Goal: Information Seeking & Learning: Learn about a topic

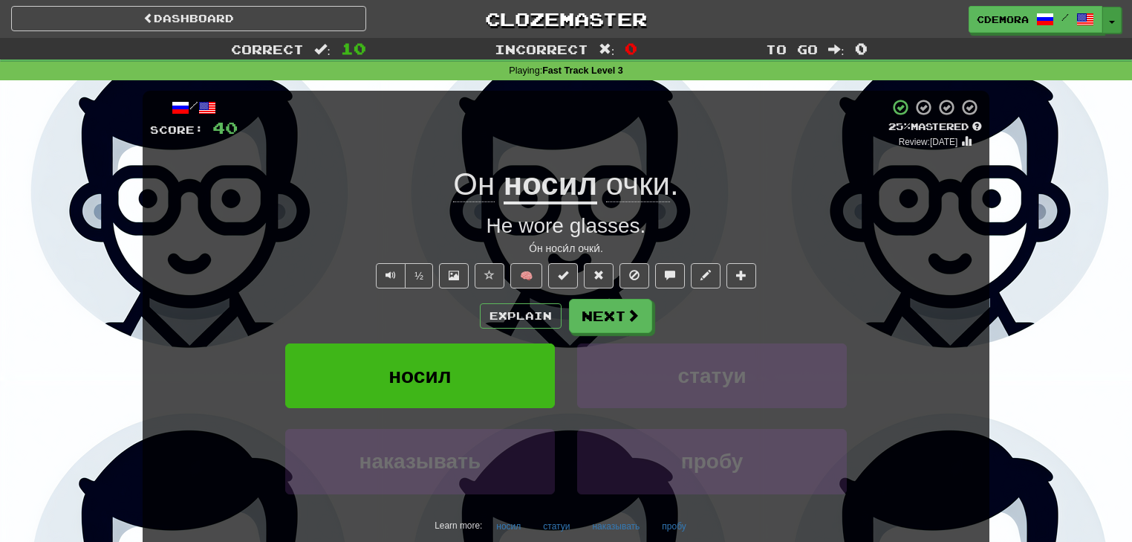
click at [1107, 26] on button "Toggle Dropdown" at bounding box center [1112, 20] width 19 height 27
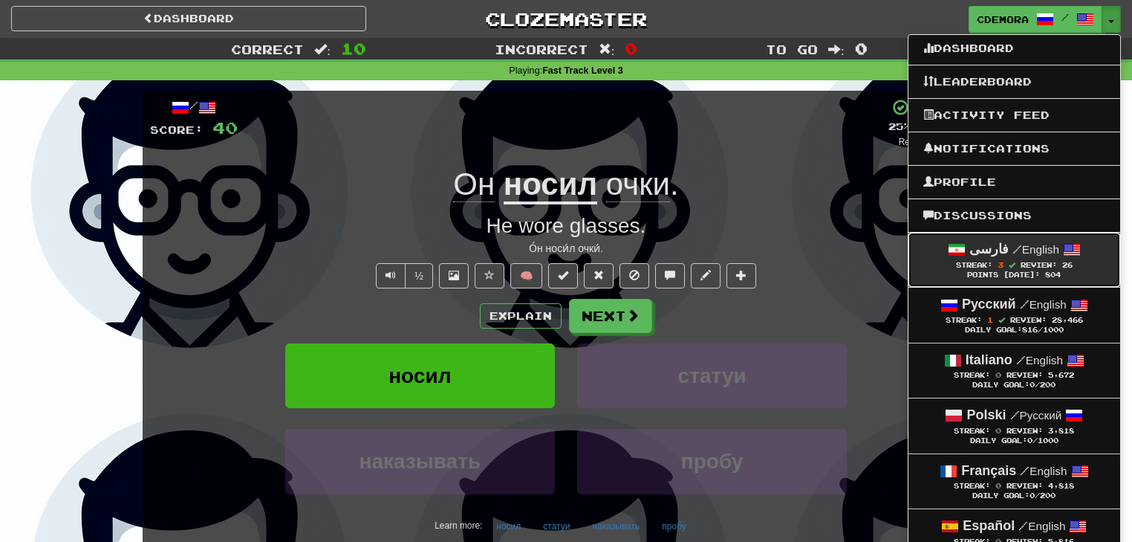
click at [1057, 255] on small "/ English" at bounding box center [1036, 249] width 47 height 13
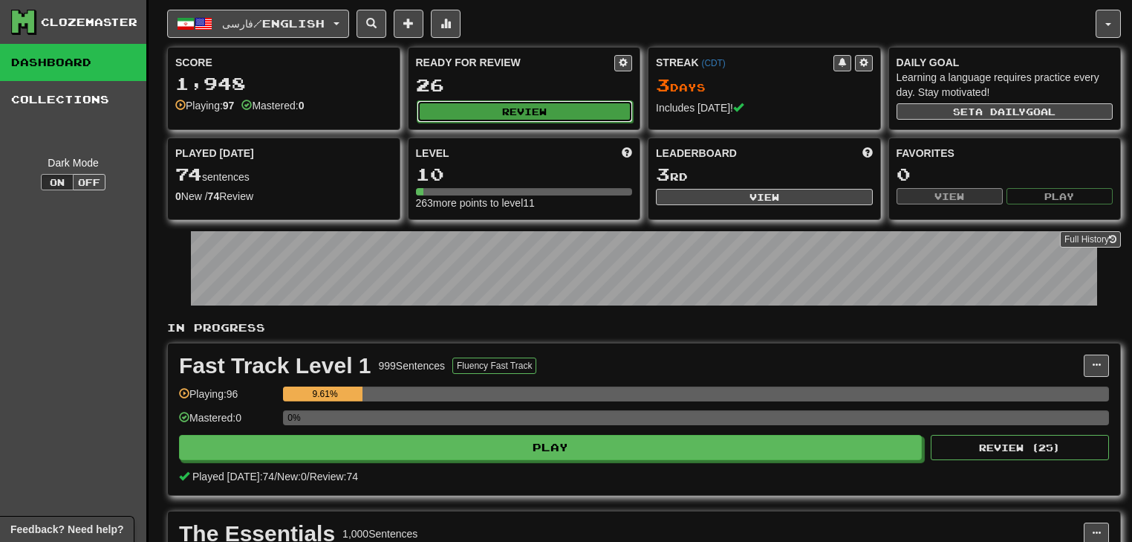
click at [571, 114] on button "Review" at bounding box center [525, 111] width 217 height 22
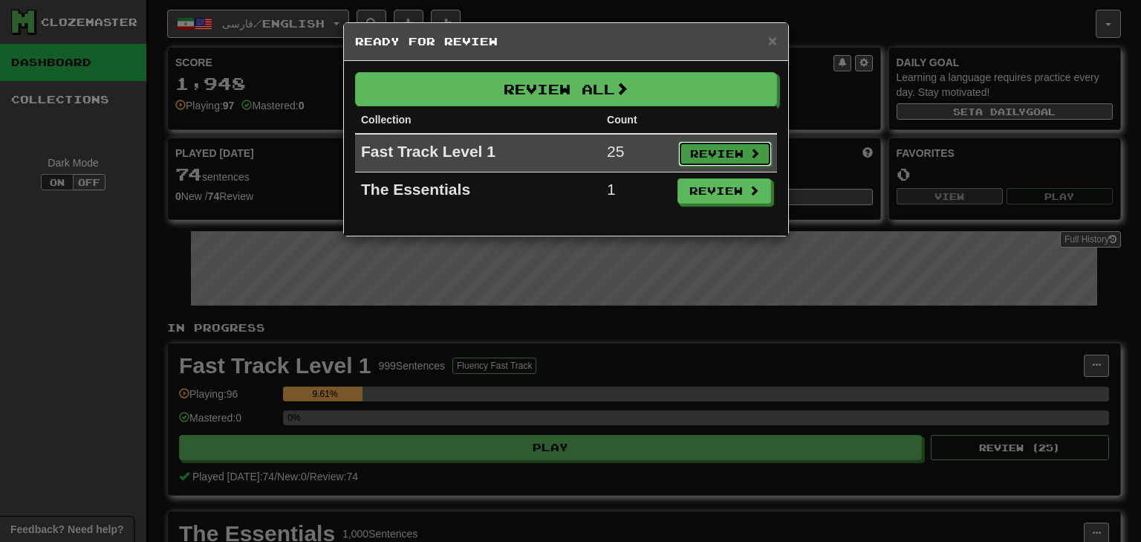
click at [722, 158] on button "Review" at bounding box center [725, 153] width 94 height 25
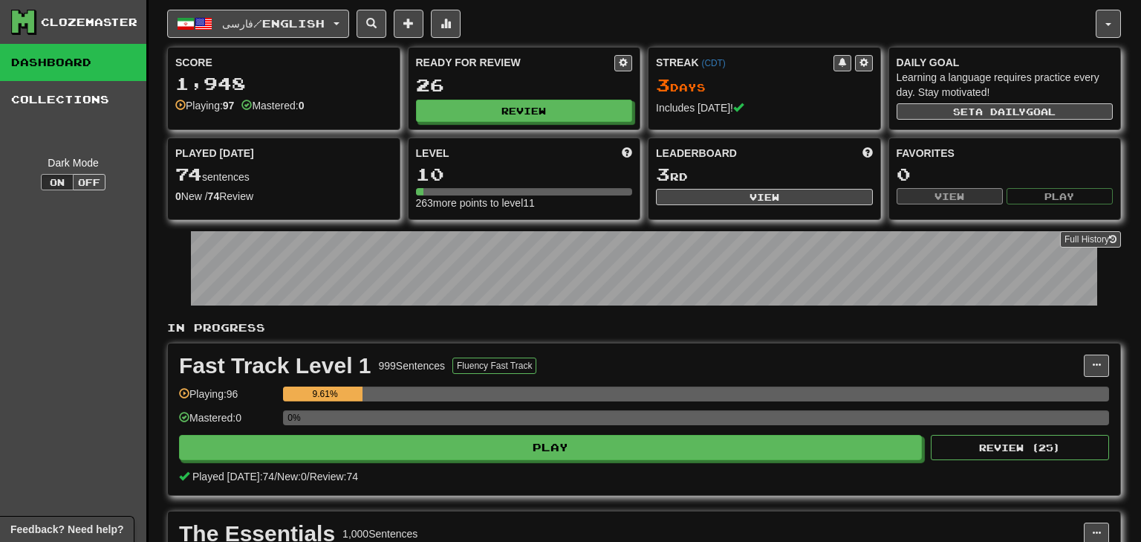
select select "**"
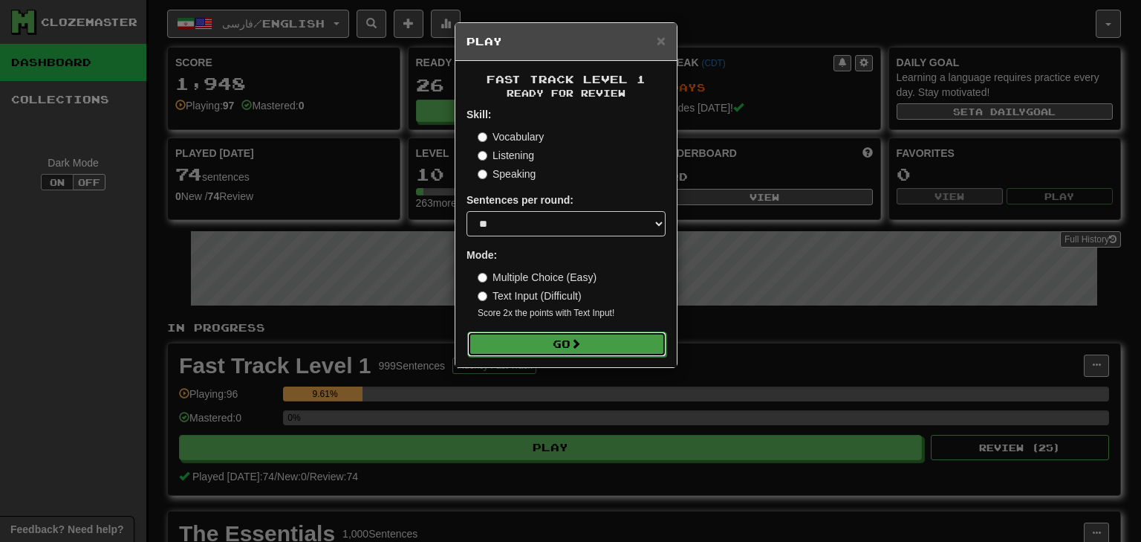
click at [574, 346] on button "Go" at bounding box center [566, 343] width 199 height 25
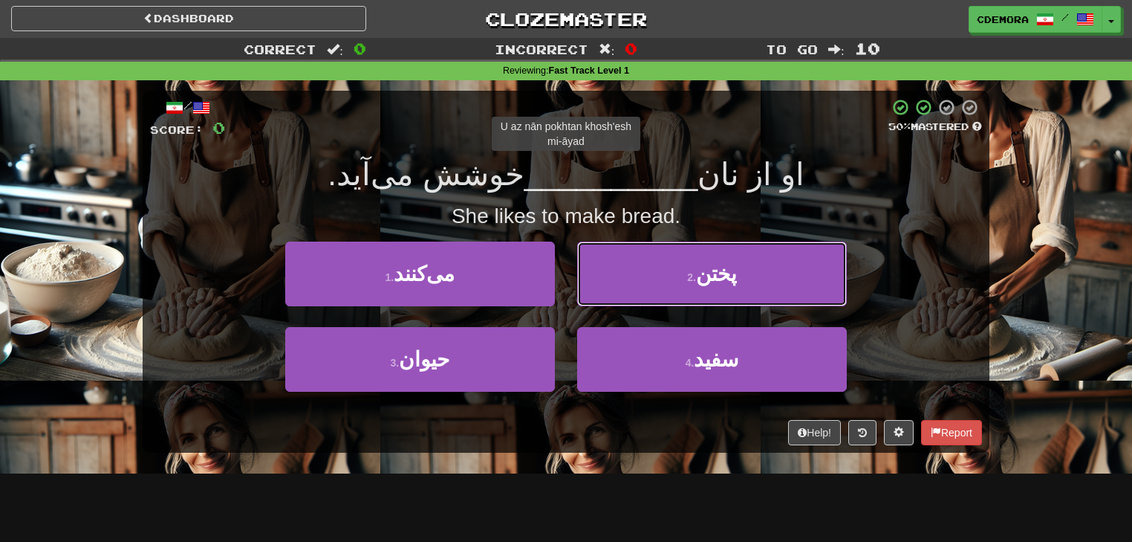
click at [637, 273] on button "2 . پختن" at bounding box center [712, 274] width 270 height 65
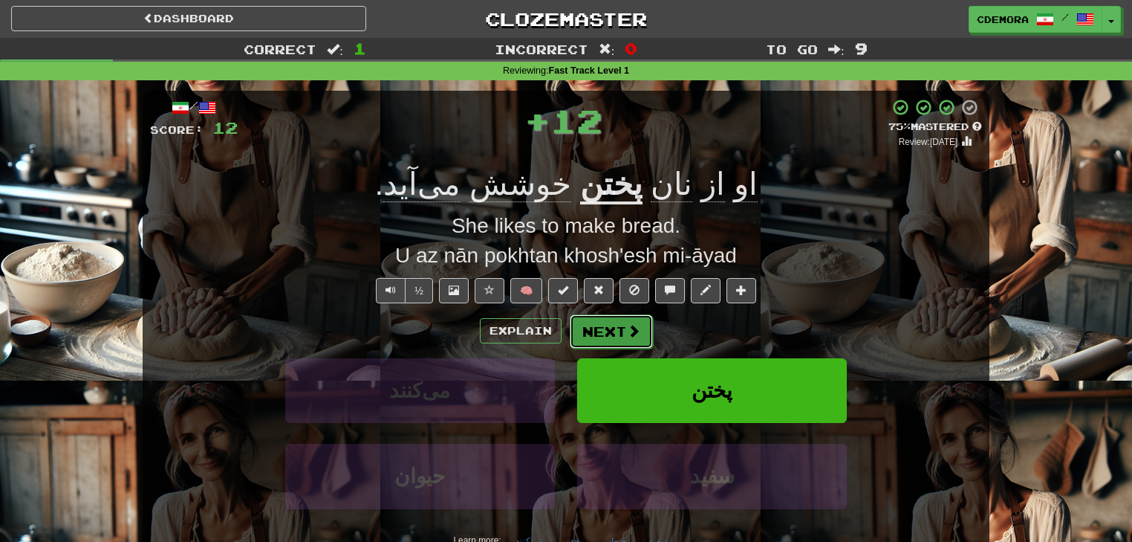
click at [636, 333] on span at bounding box center [633, 330] width 13 height 13
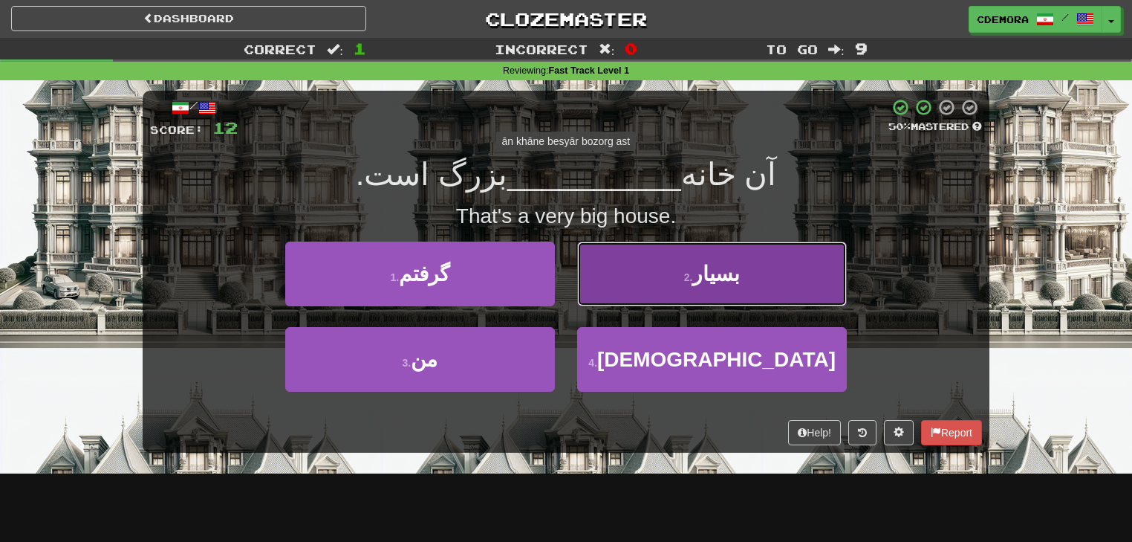
click at [648, 295] on button "2 . بسیار" at bounding box center [712, 274] width 270 height 65
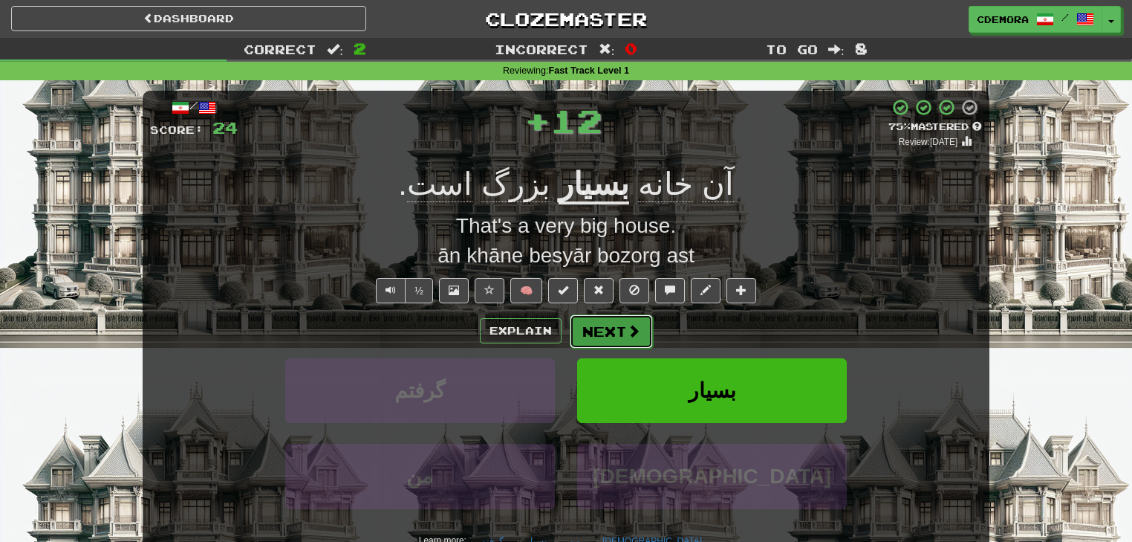
click at [644, 339] on button "Next" at bounding box center [611, 331] width 83 height 34
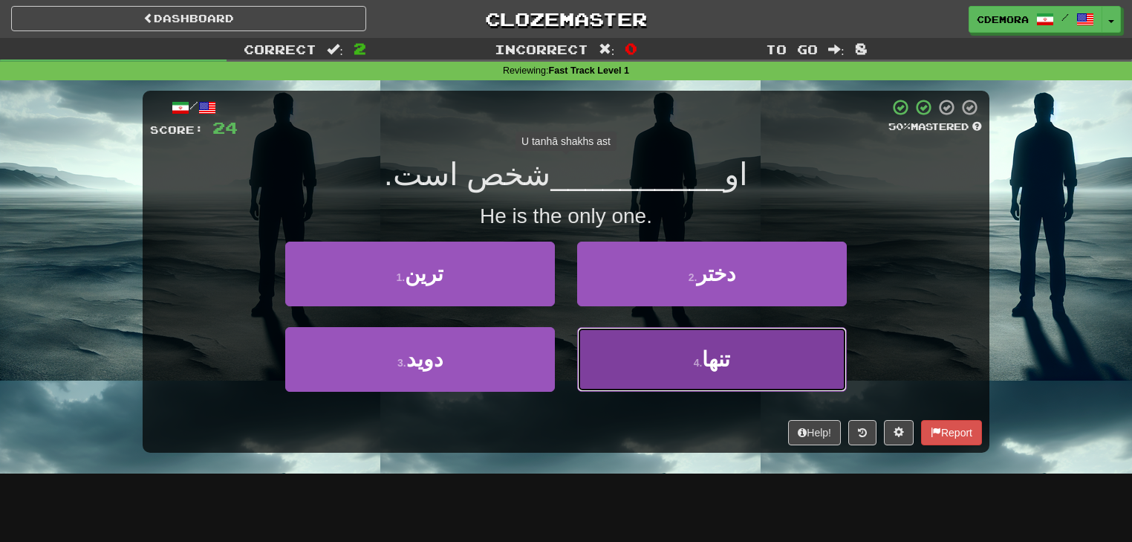
click at [645, 343] on button "4 . تنها" at bounding box center [712, 359] width 270 height 65
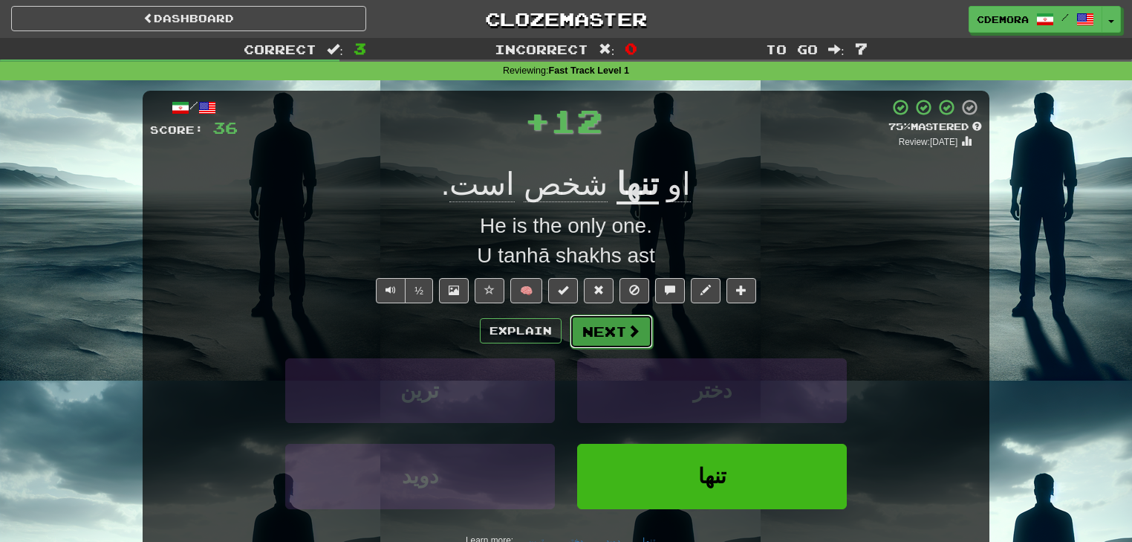
click at [627, 328] on span at bounding box center [633, 330] width 13 height 13
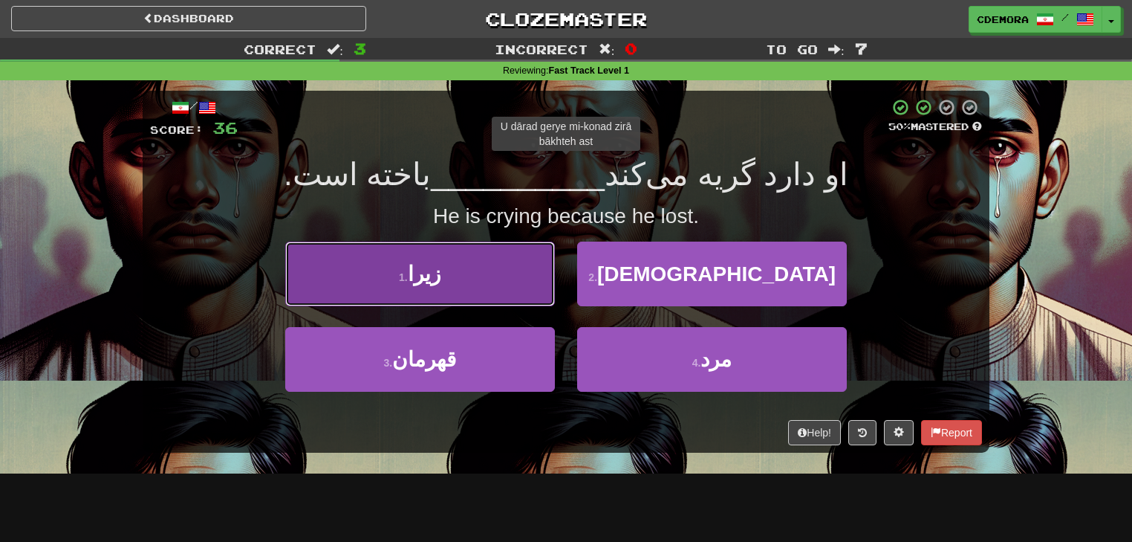
click at [502, 294] on button "1 . زیرا" at bounding box center [420, 274] width 270 height 65
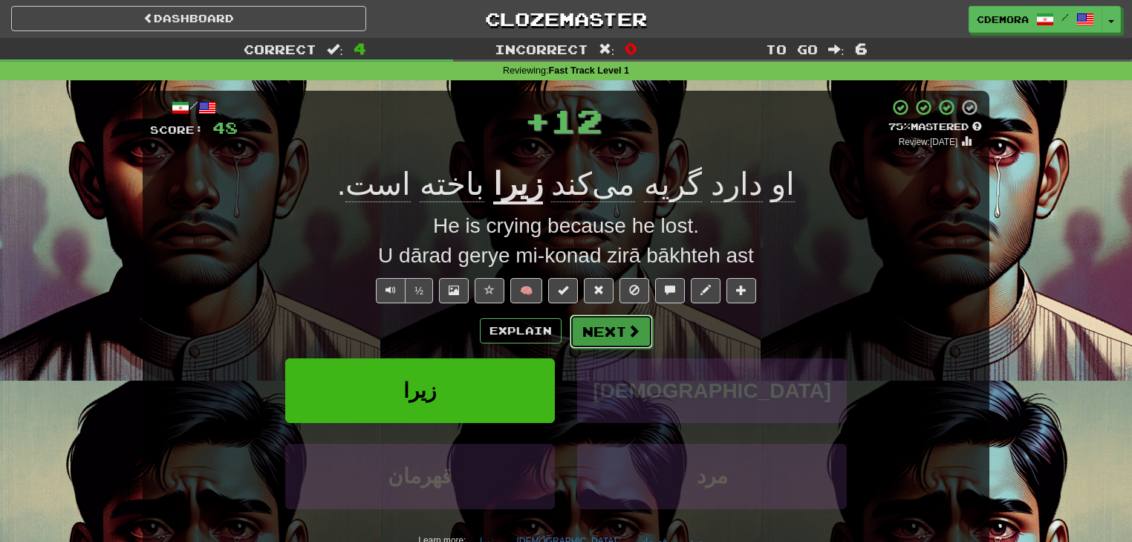
click at [606, 328] on button "Next" at bounding box center [611, 331] width 83 height 34
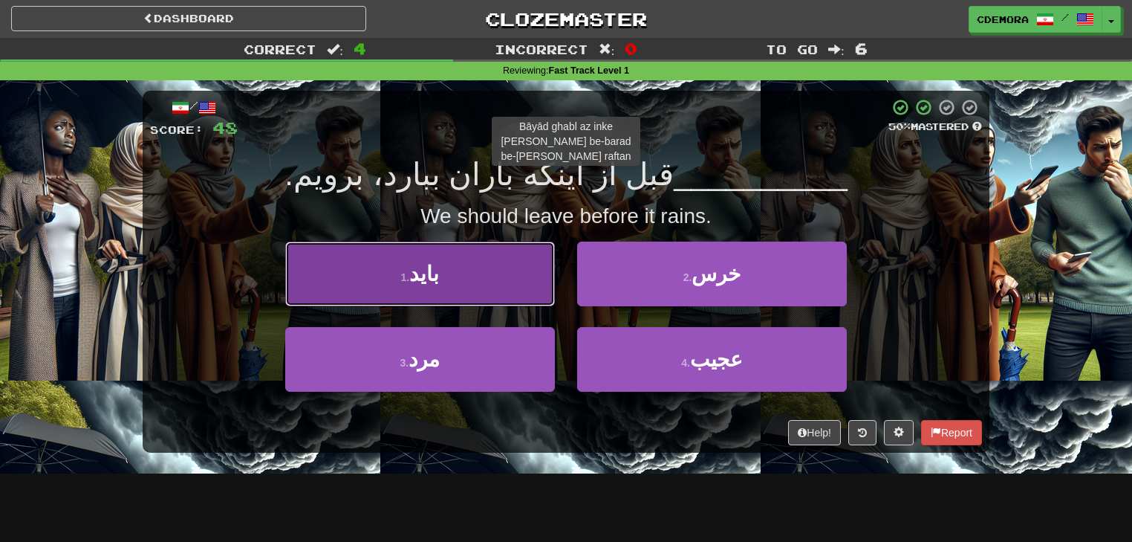
click at [532, 288] on button "1 . باید" at bounding box center [420, 274] width 270 height 65
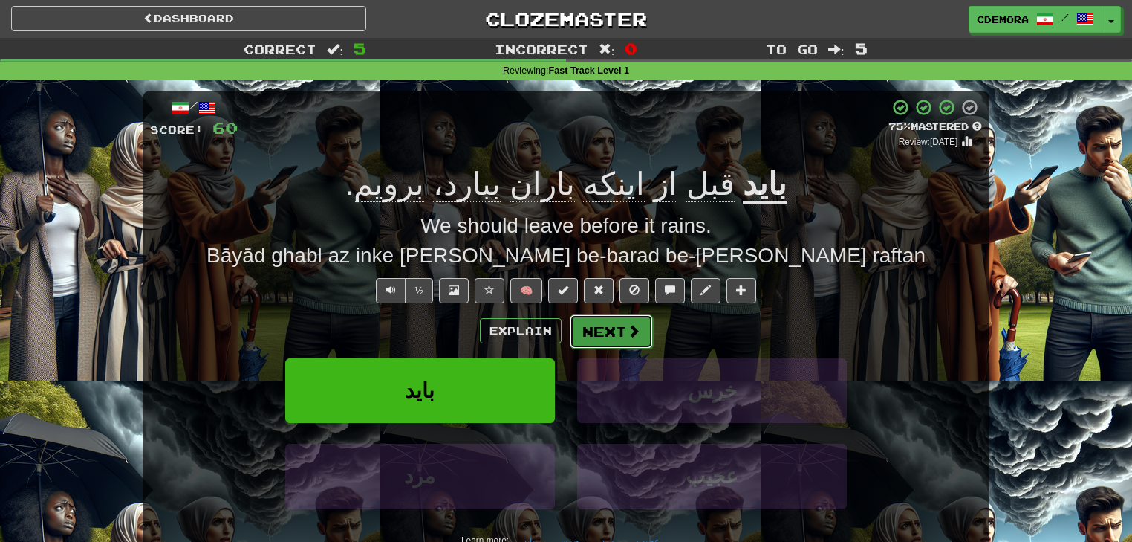
click at [610, 328] on button "Next" at bounding box center [611, 331] width 83 height 34
